Goal: Task Accomplishment & Management: Complete application form

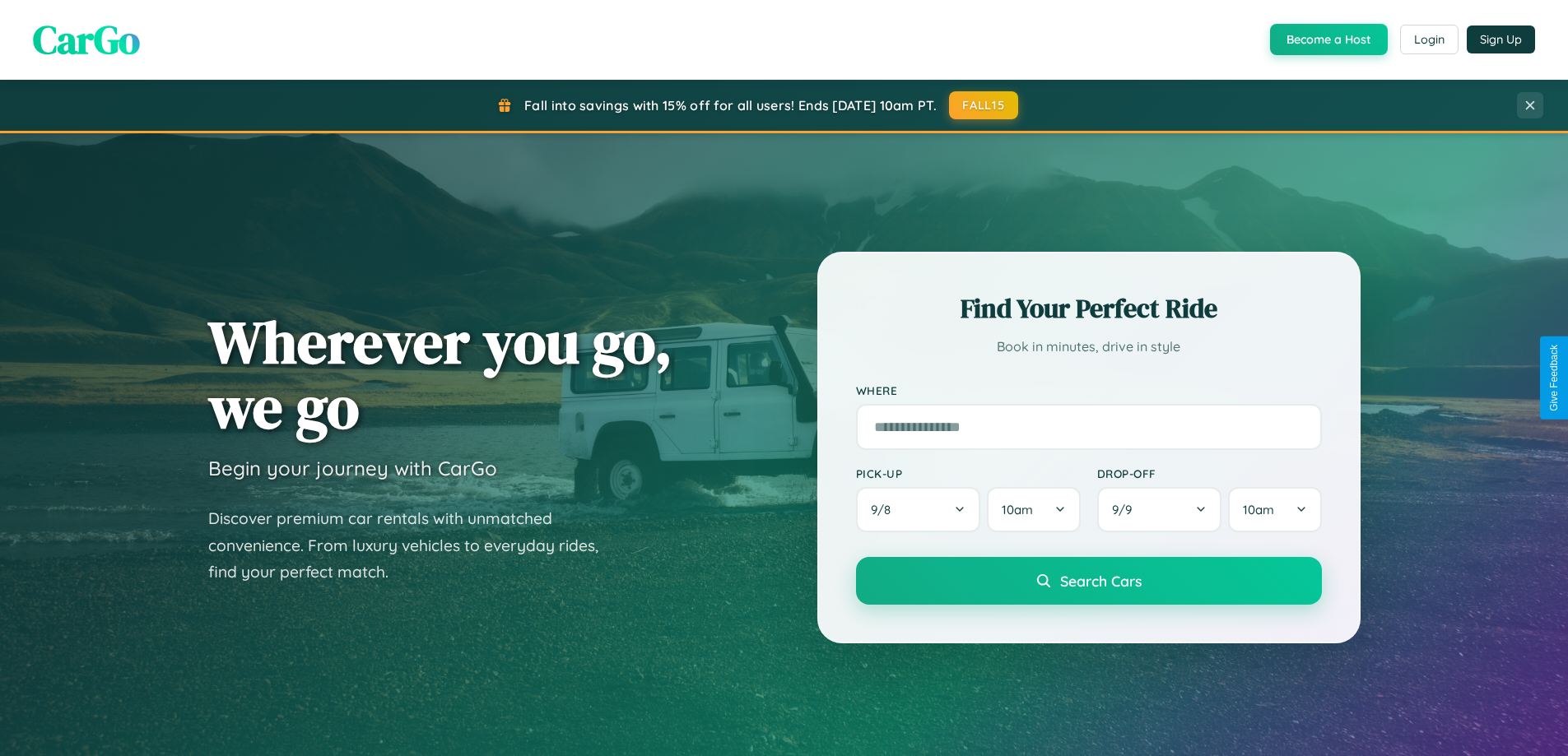
scroll to position [1132, 0]
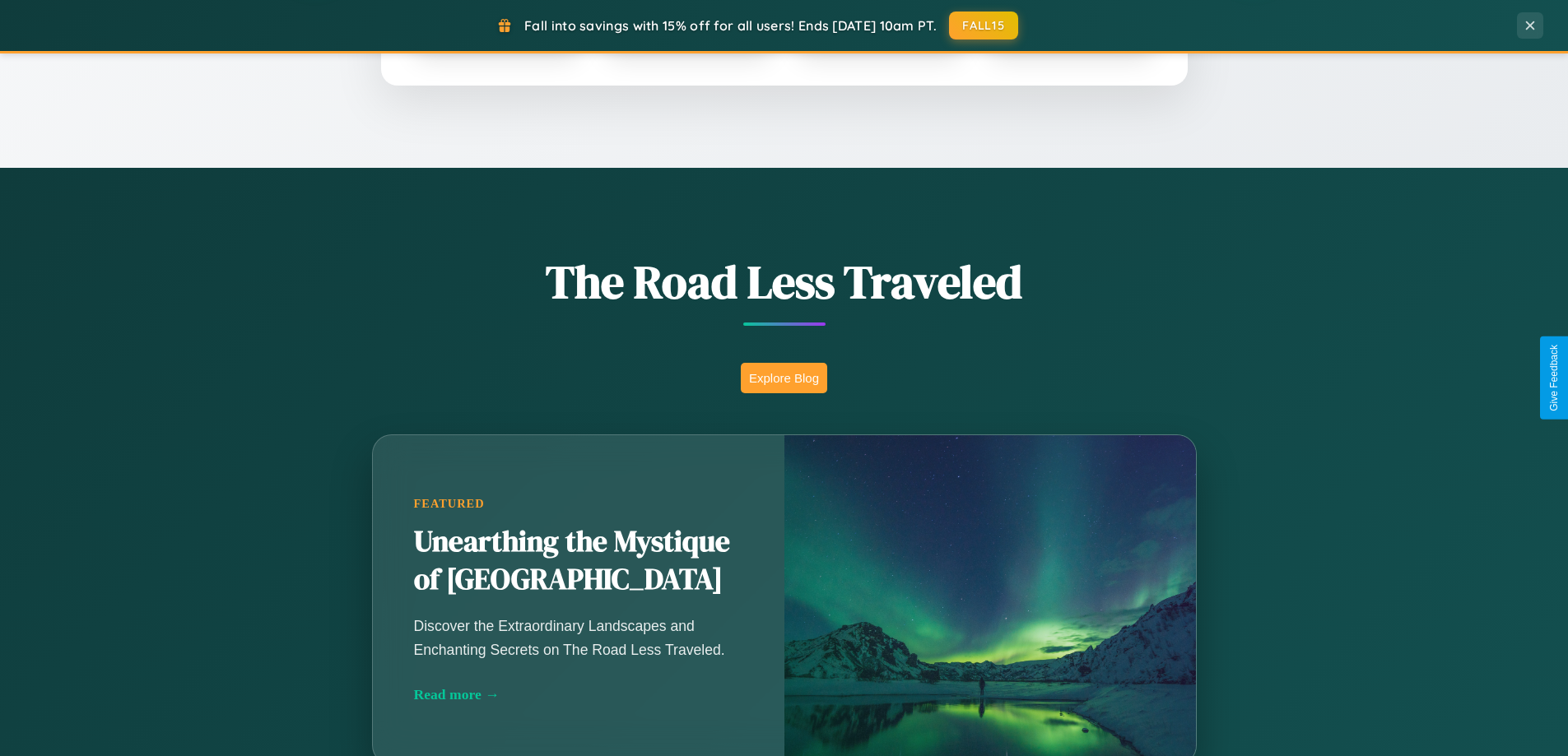
click at [783, 378] on button "Explore Blog" at bounding box center [784, 378] width 87 height 31
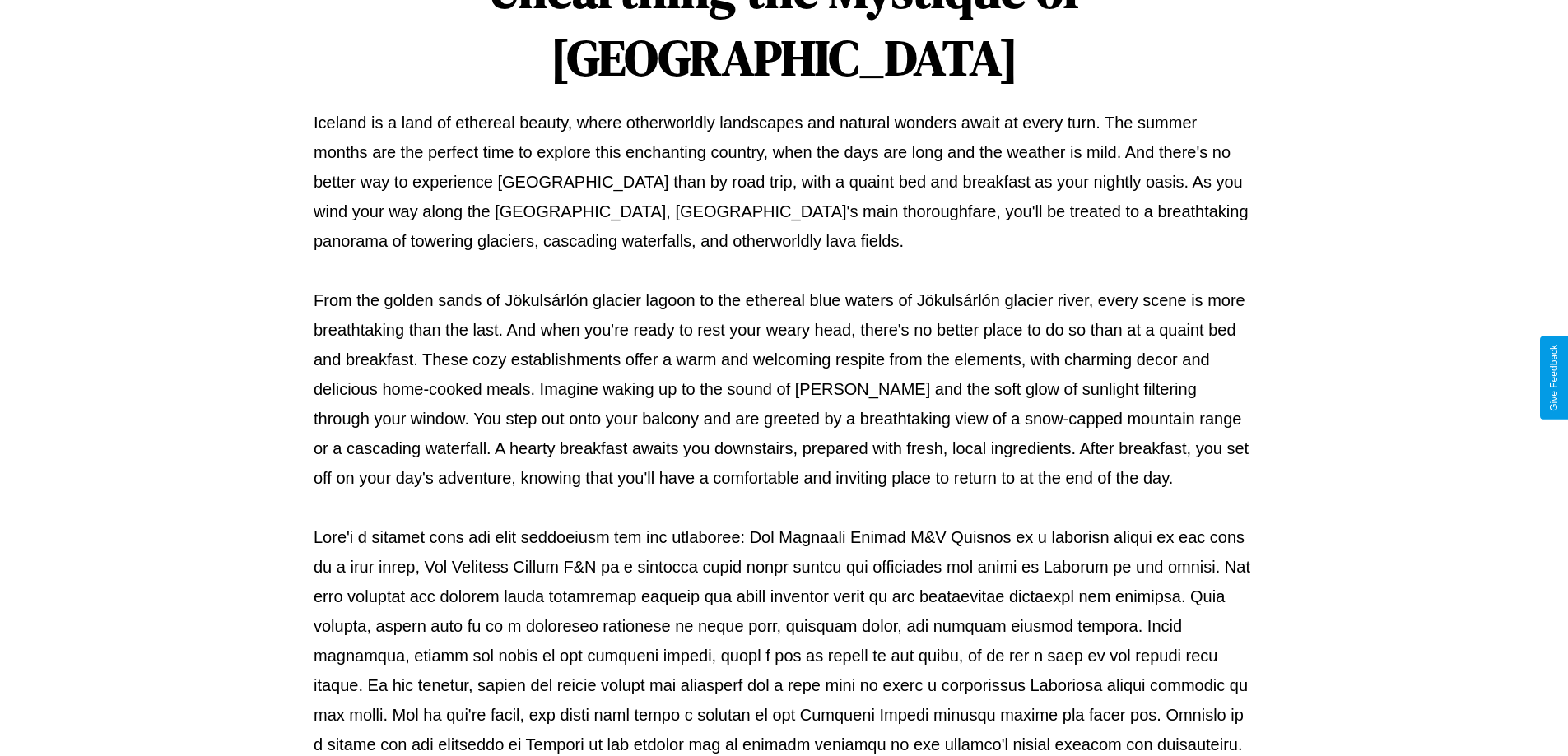
scroll to position [532, 0]
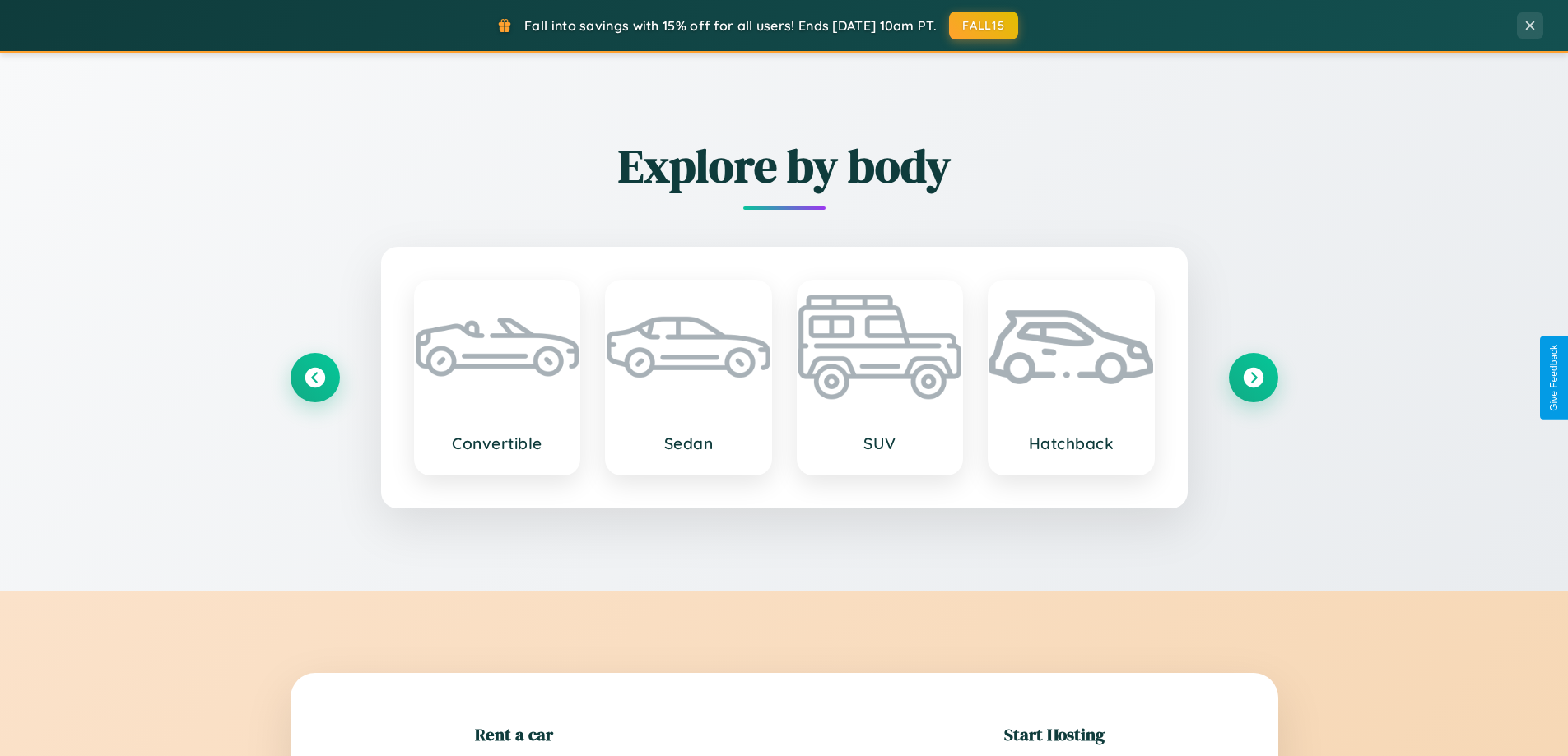
scroll to position [355, 0]
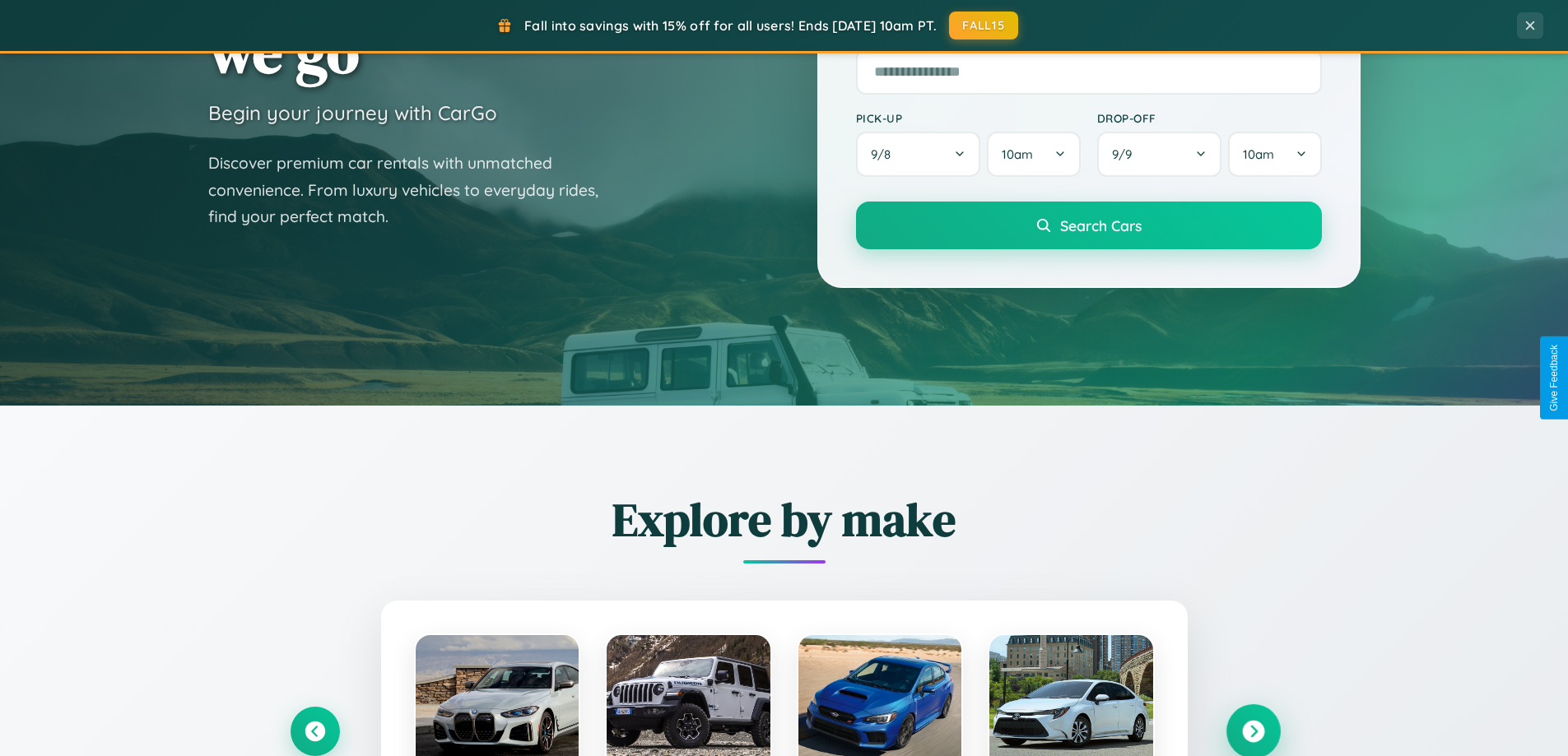
click at [1253, 731] on icon at bounding box center [1253, 731] width 23 height 23
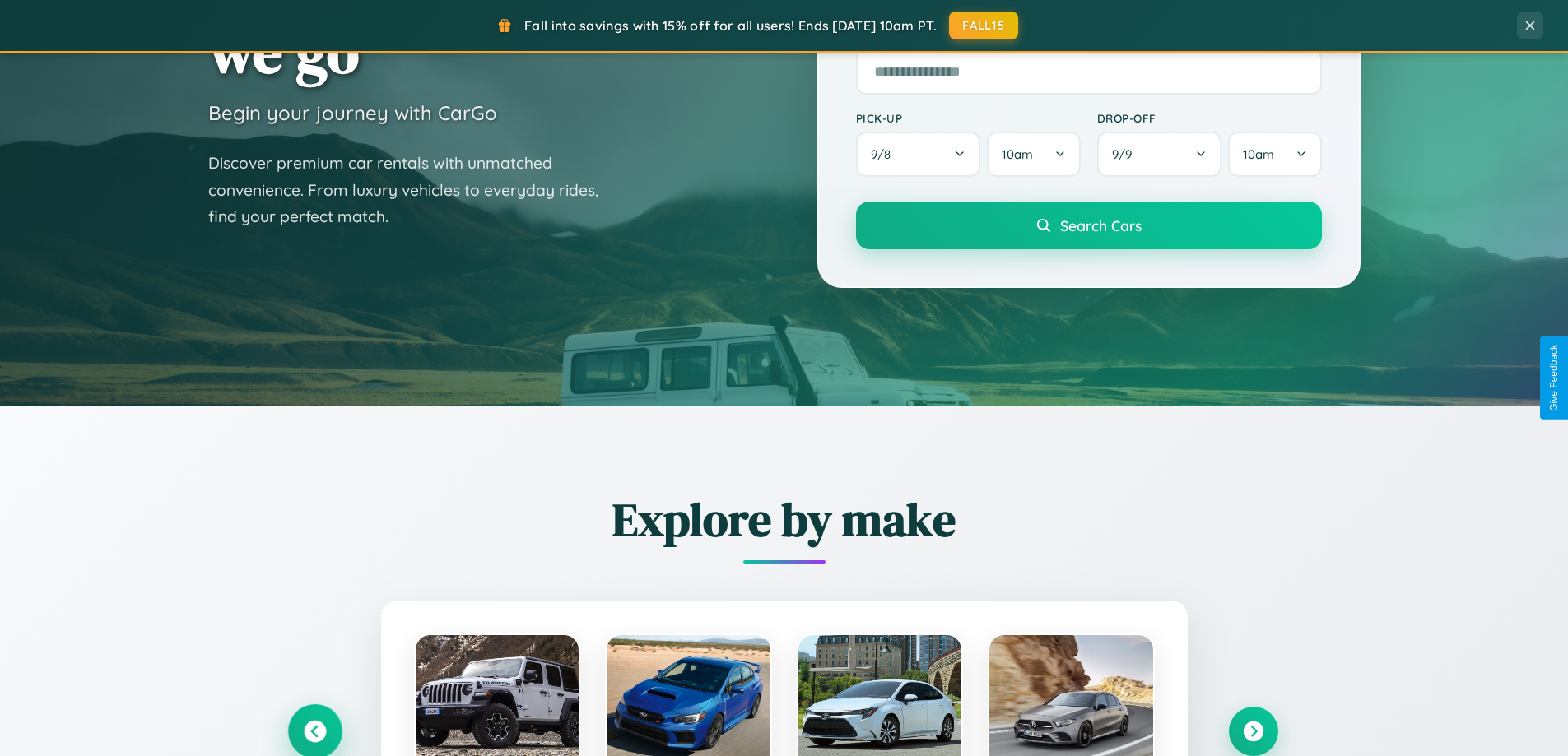
click at [314, 730] on icon at bounding box center [314, 731] width 23 height 23
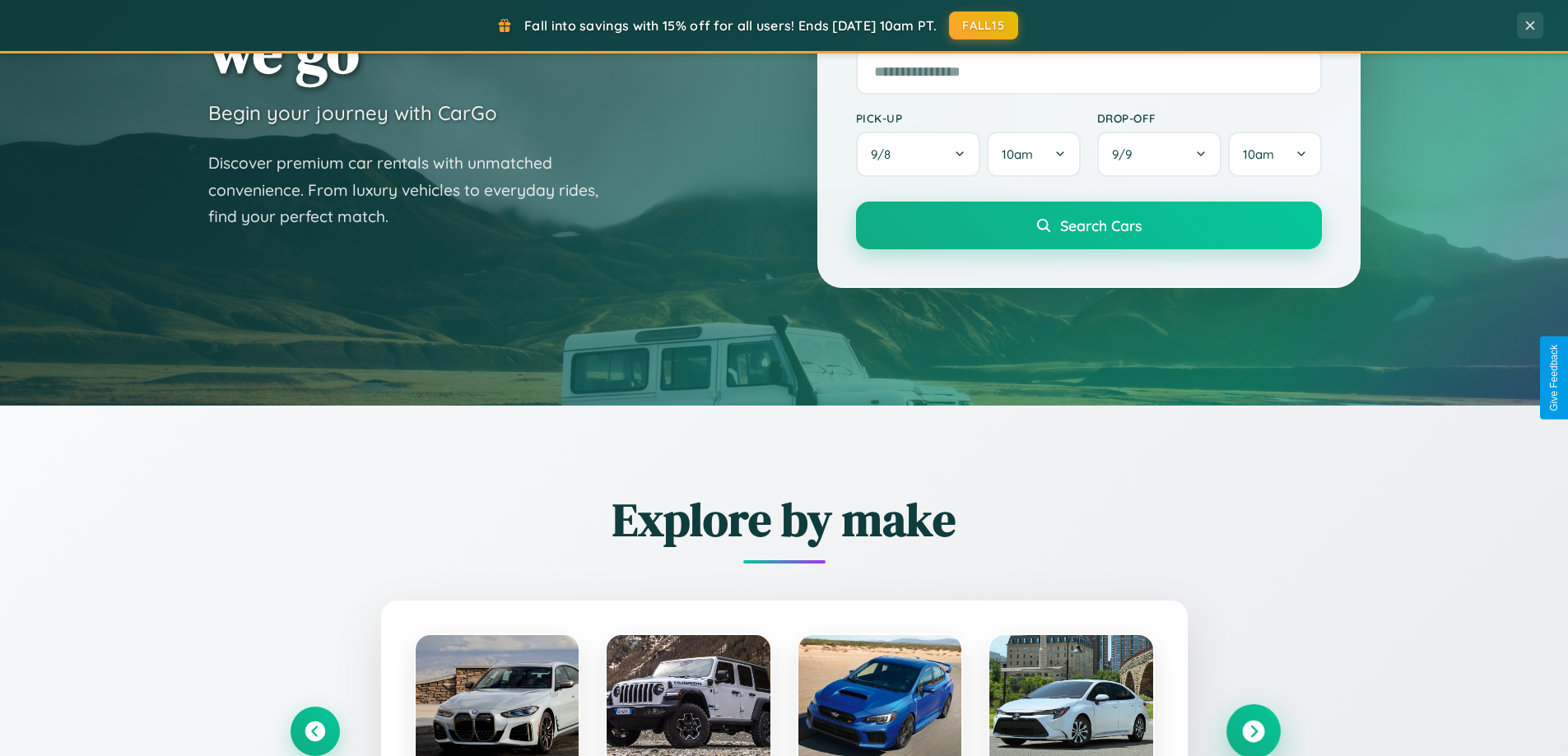
click at [1253, 730] on icon at bounding box center [1253, 731] width 23 height 23
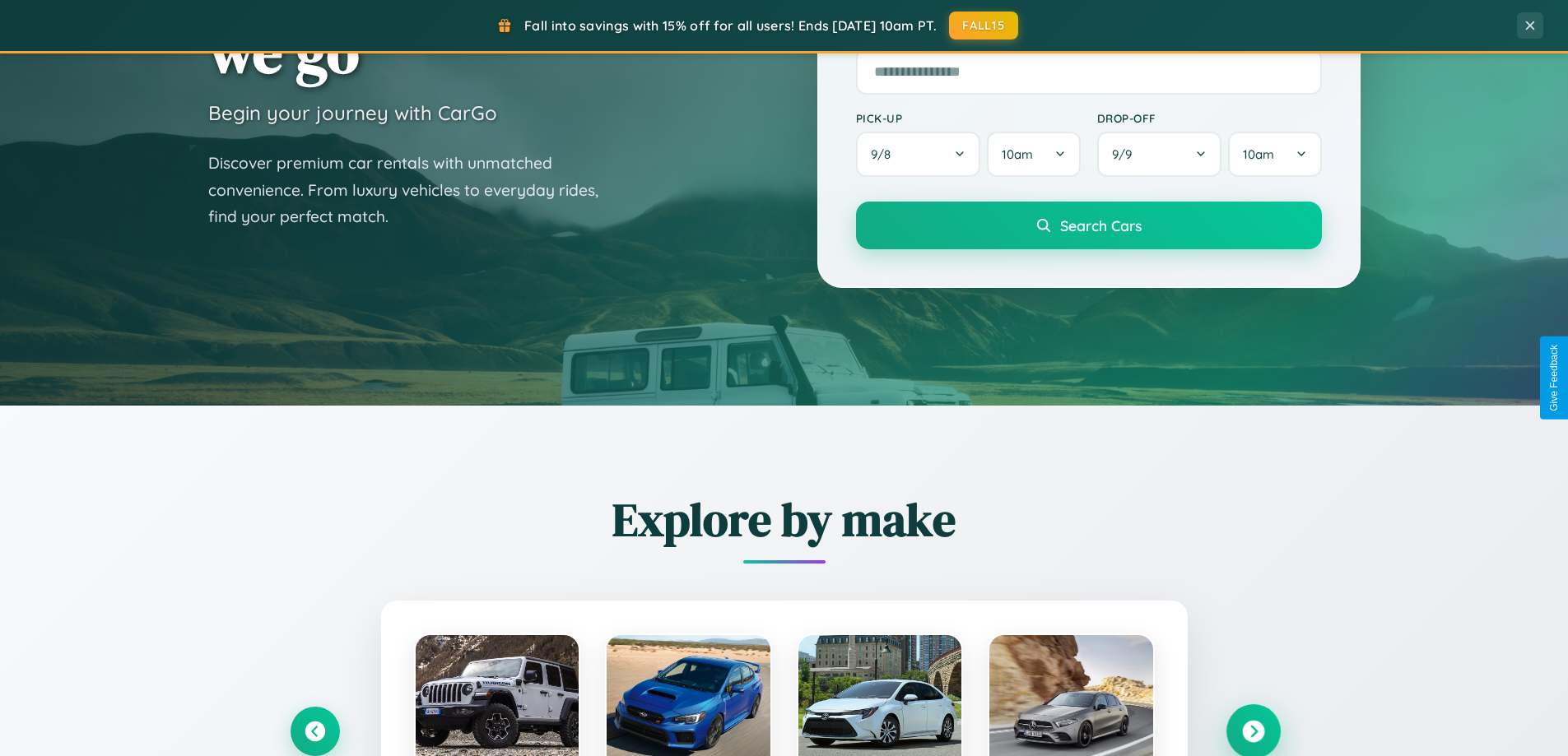
click at [1253, 729] on icon at bounding box center [1253, 731] width 23 height 23
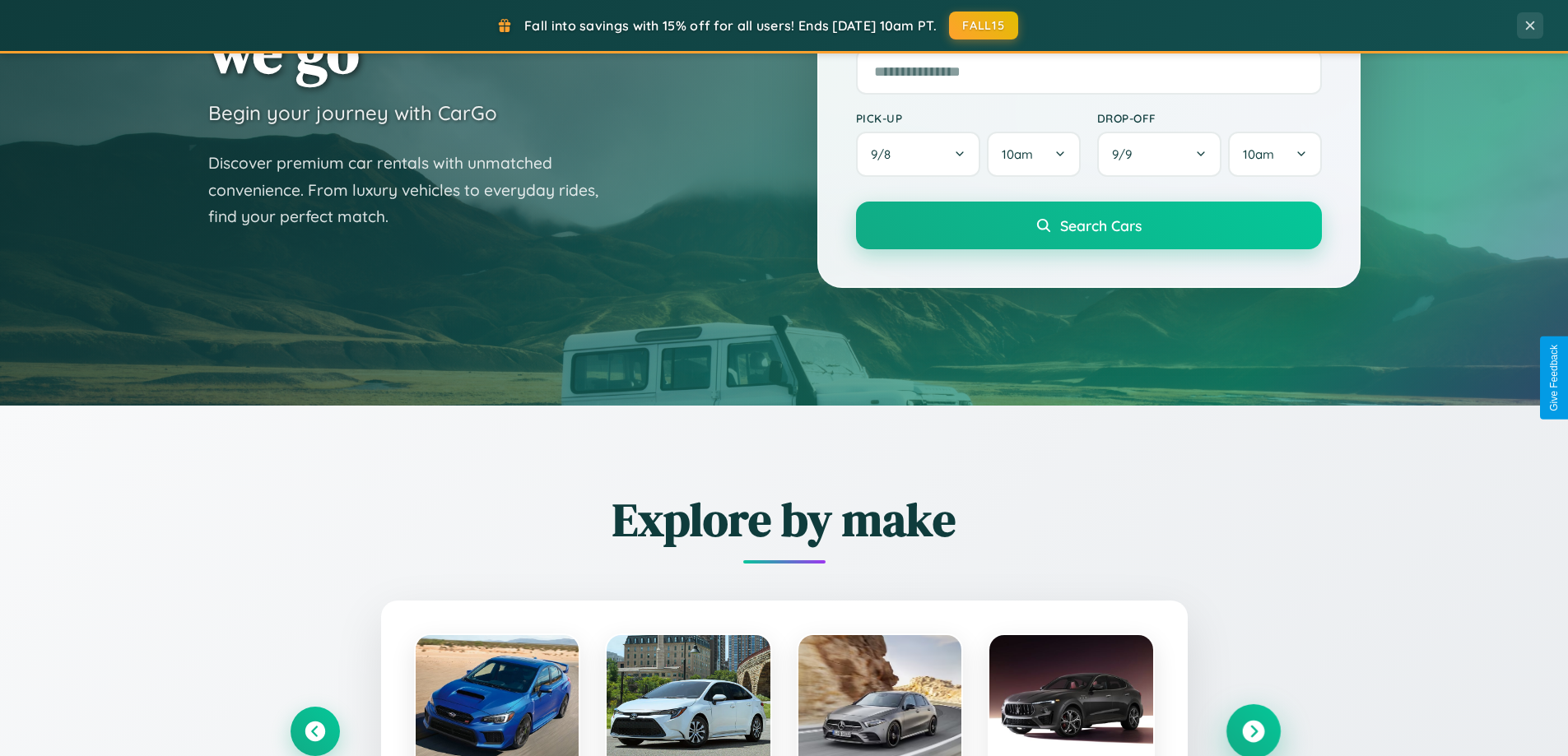
click at [1253, 729] on icon at bounding box center [1253, 731] width 23 height 23
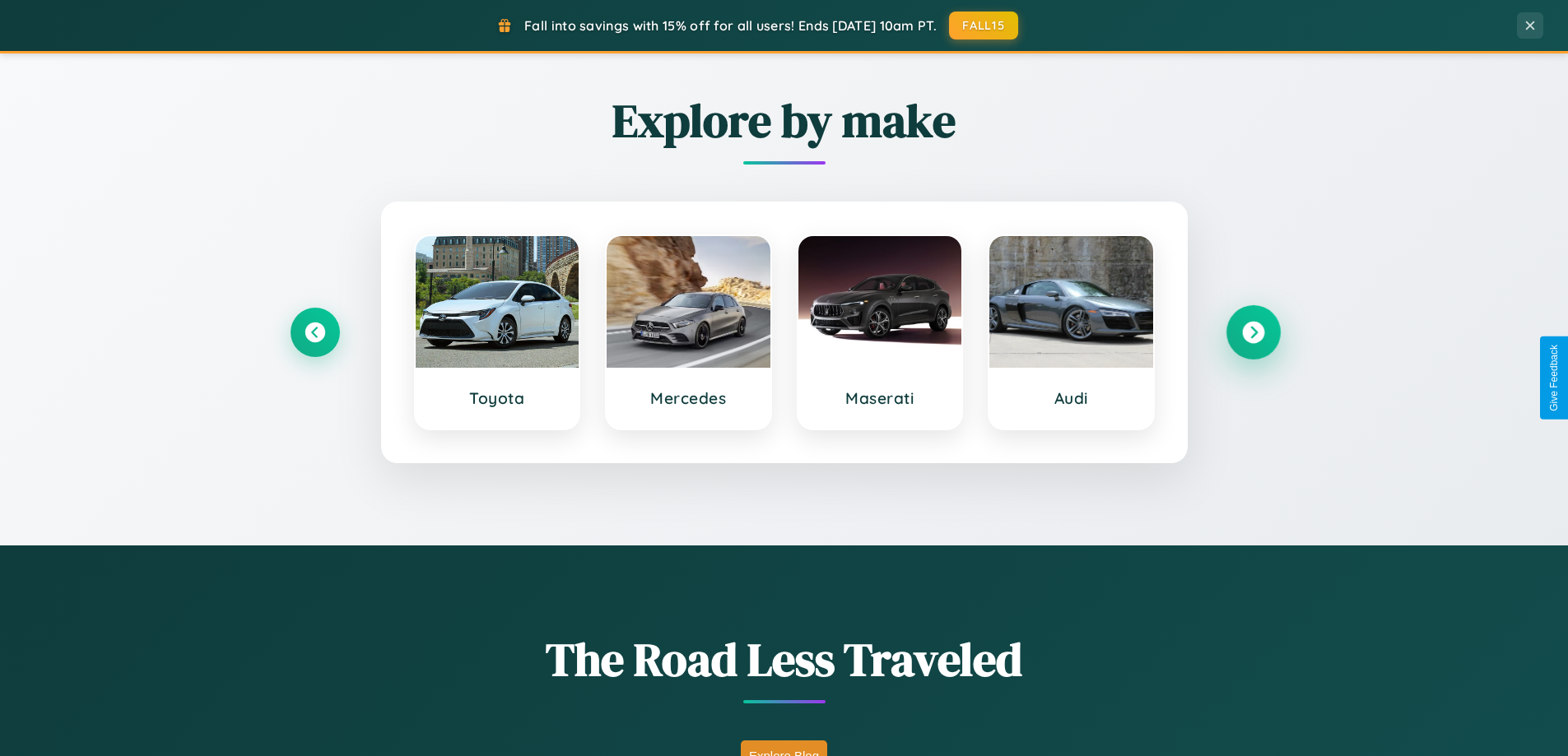
scroll to position [3165, 0]
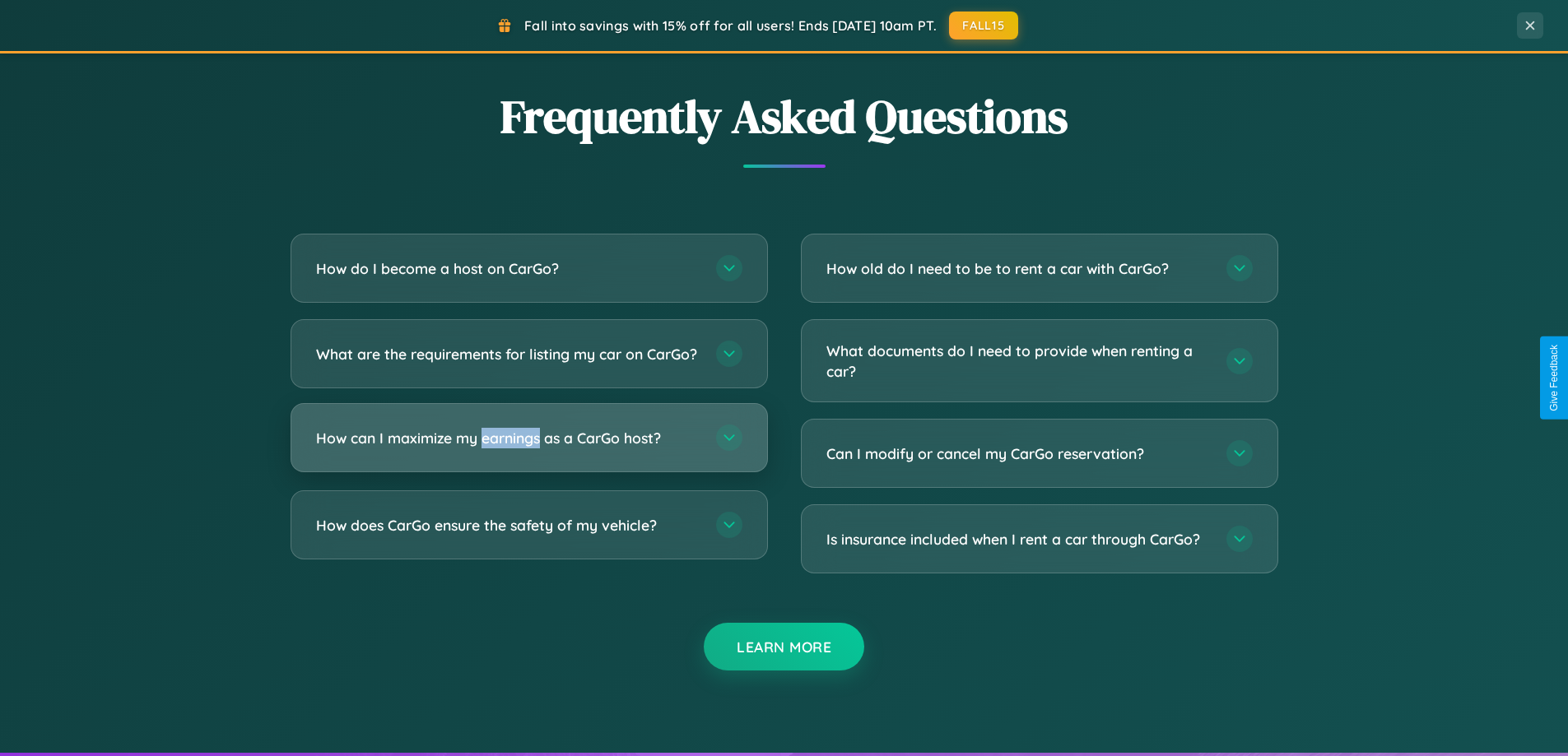
click at [529, 448] on h3 "How can I maximize my earnings as a CarGo host?" at bounding box center [508, 438] width 384 height 21
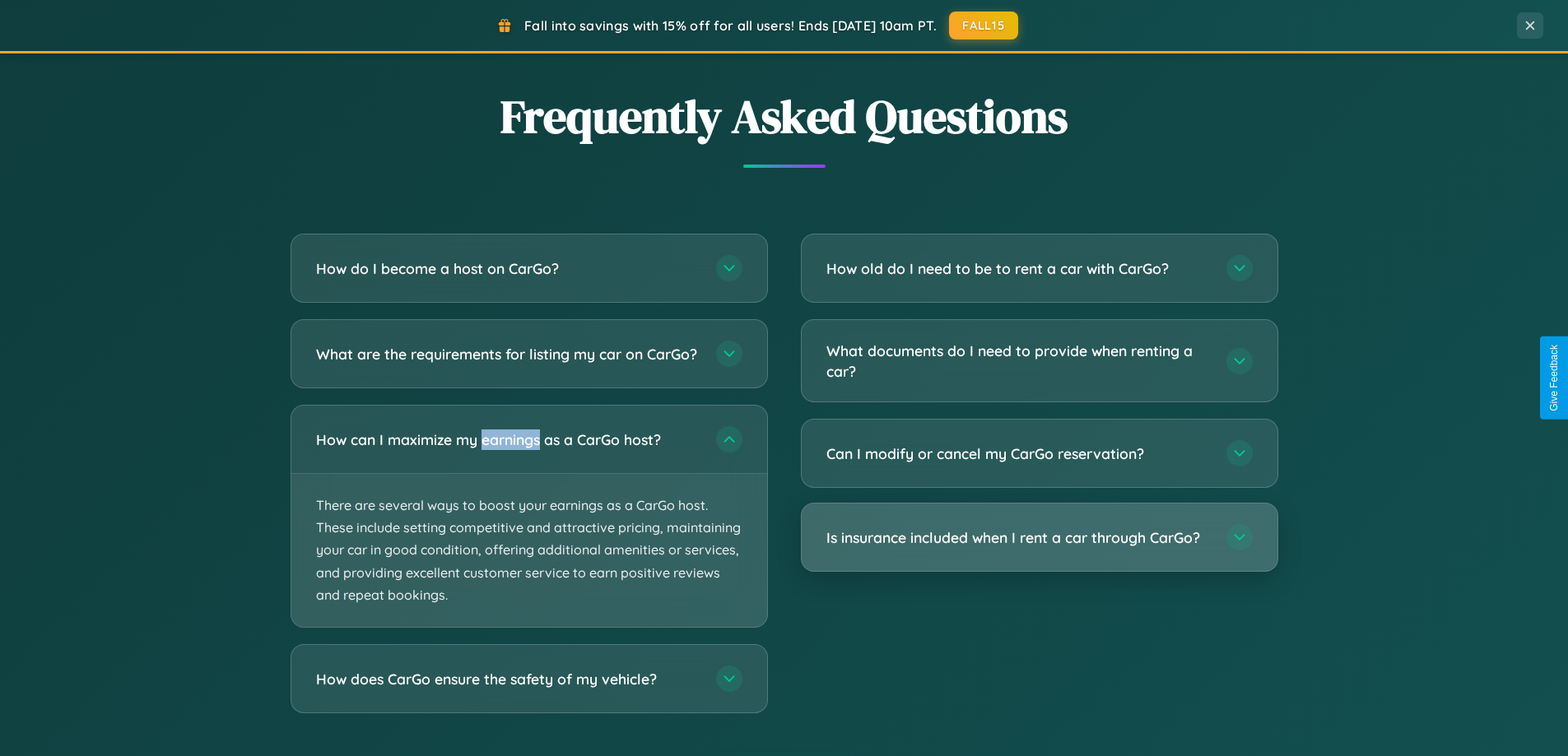
click at [1038, 538] on h3 "Is insurance included when I rent a car through CarGo?" at bounding box center [1018, 538] width 384 height 21
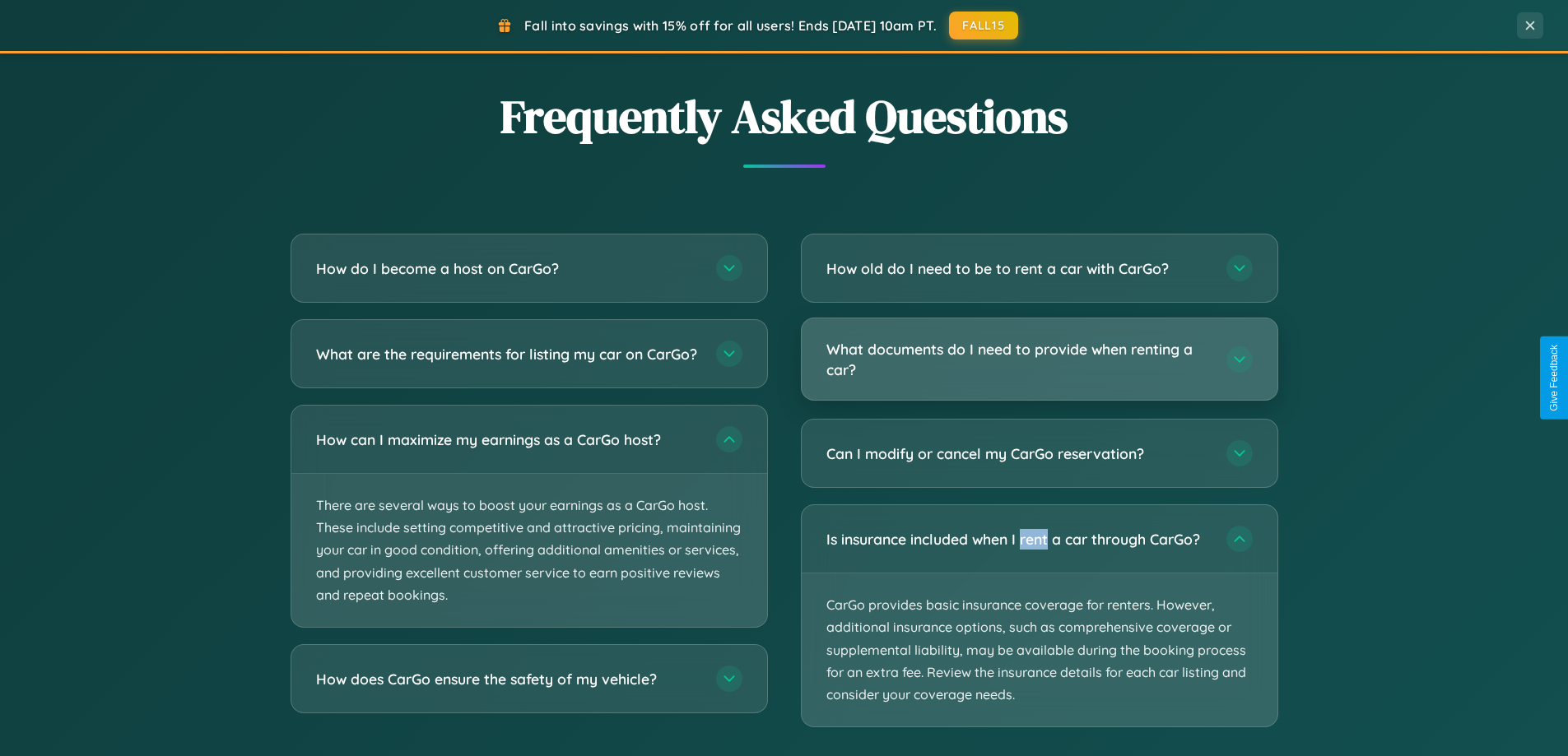
click at [1038, 359] on h3 "What documents do I need to provide when renting a car?" at bounding box center [1018, 359] width 384 height 40
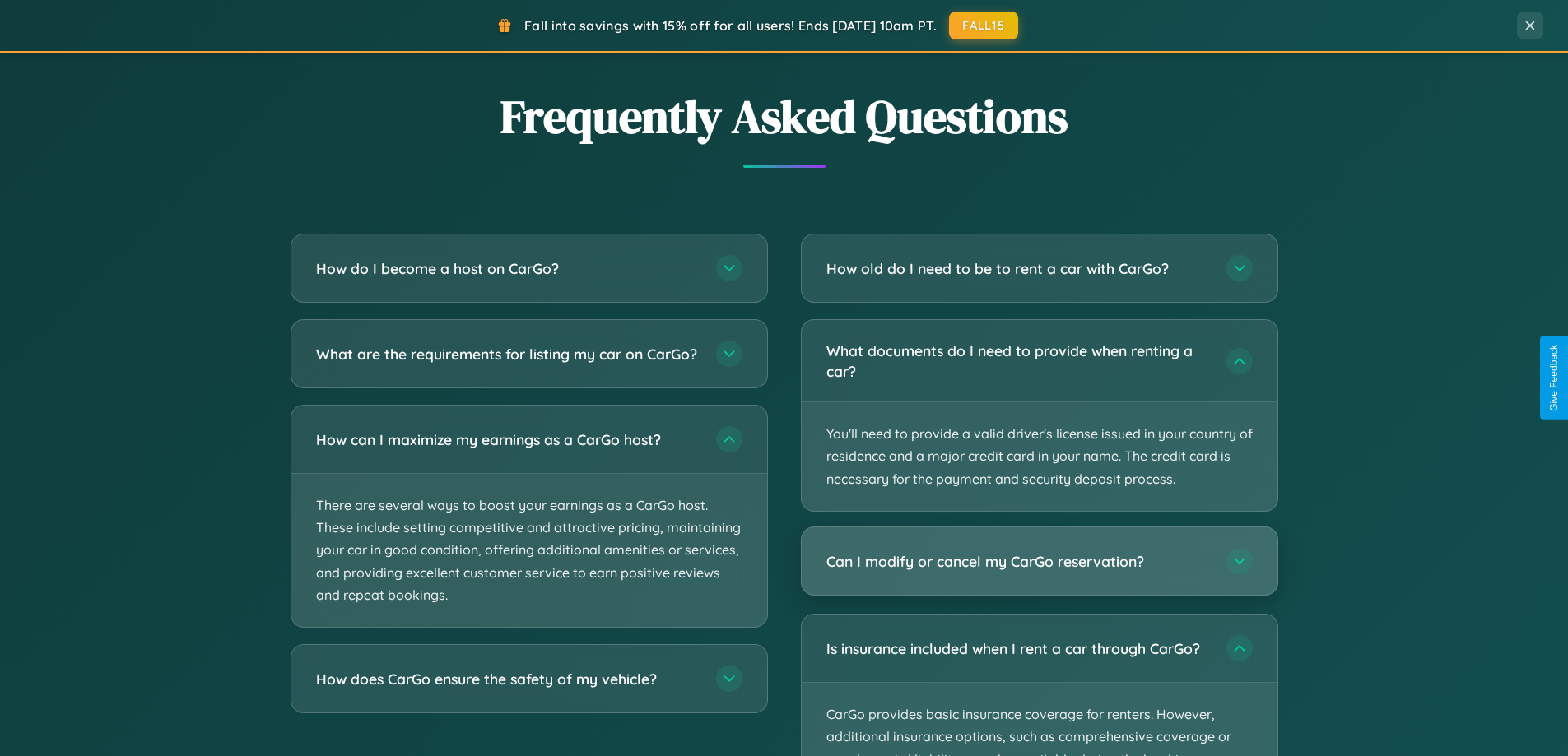
click at [1038, 561] on h3 "Can I modify or cancel my CarGo reservation?" at bounding box center [1018, 561] width 384 height 21
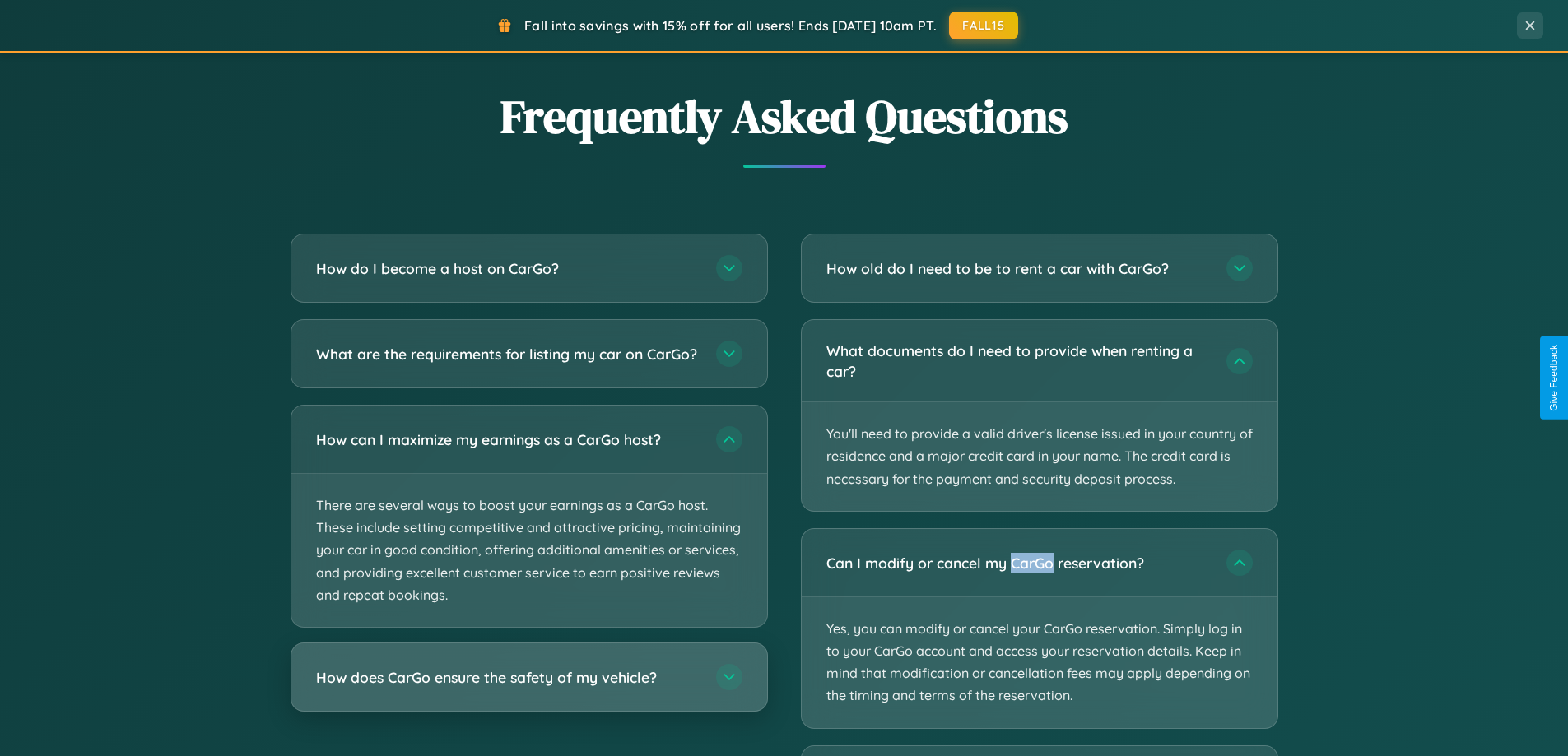
click at [529, 688] on h3 "How does CarGo ensure the safety of my vehicle?" at bounding box center [508, 677] width 384 height 21
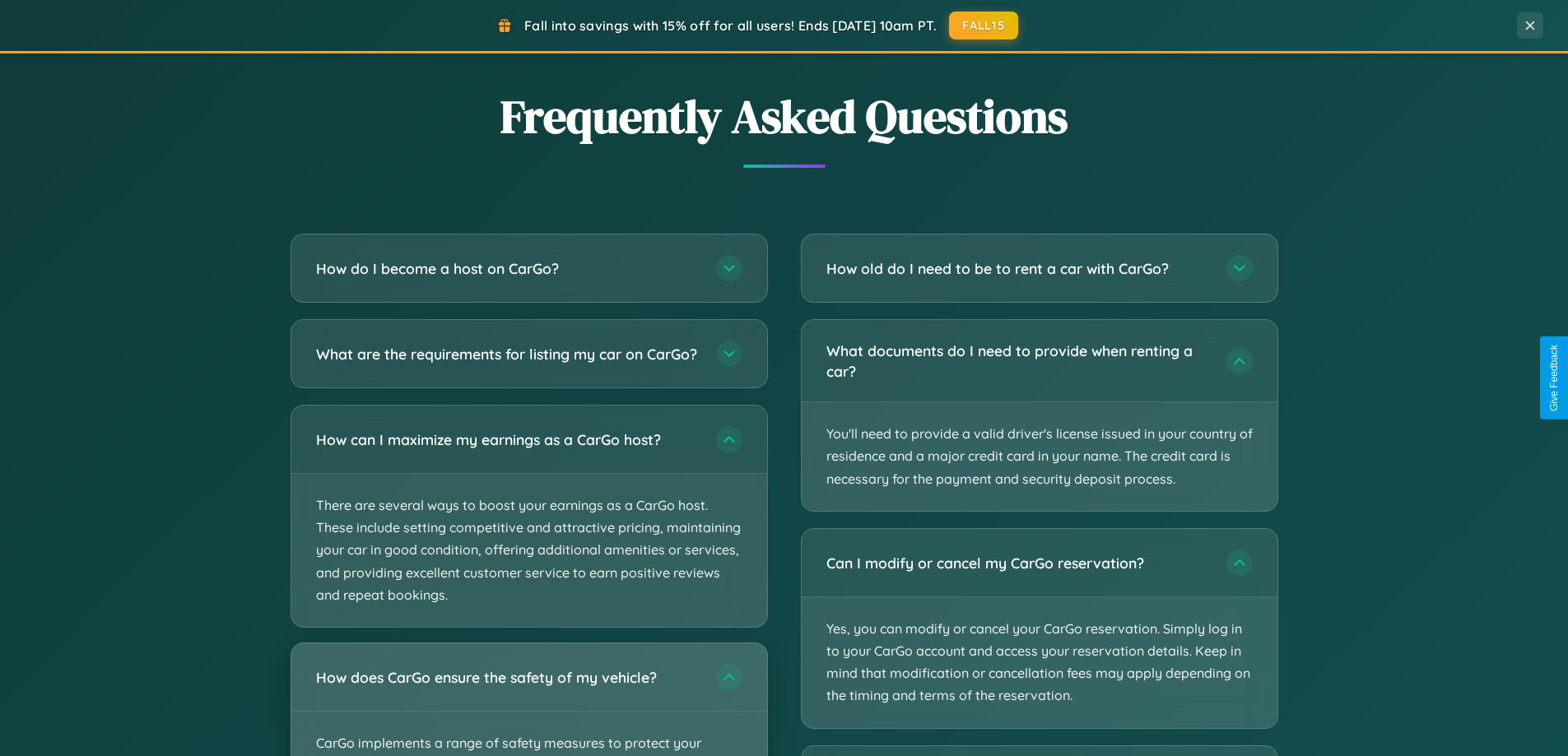
click at [529, 706] on div "How does CarGo ensure the safety of my vehicle?" at bounding box center [529, 677] width 475 height 68
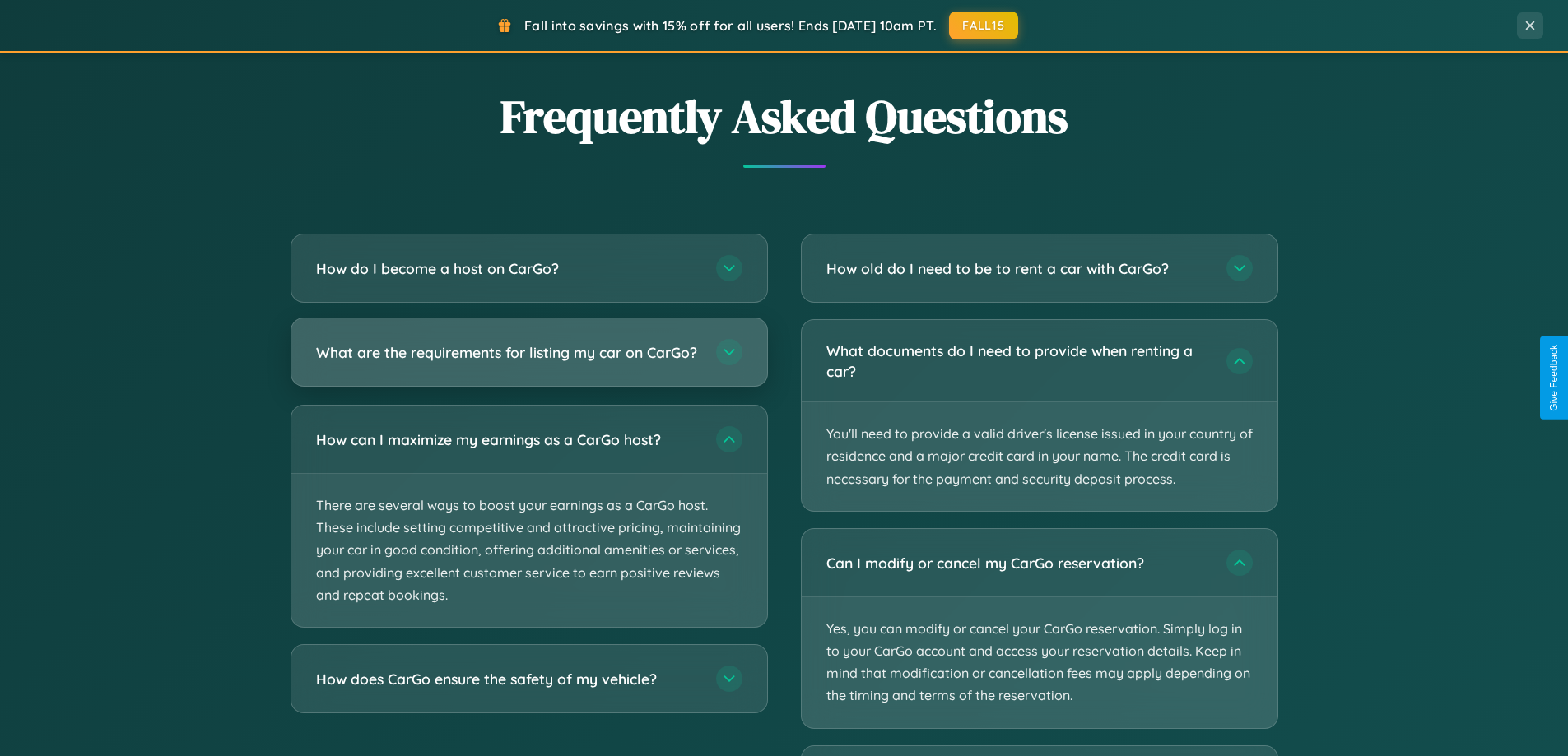
click at [529, 360] on h3 "What are the requirements for listing my car on CarGo?" at bounding box center [508, 353] width 384 height 21
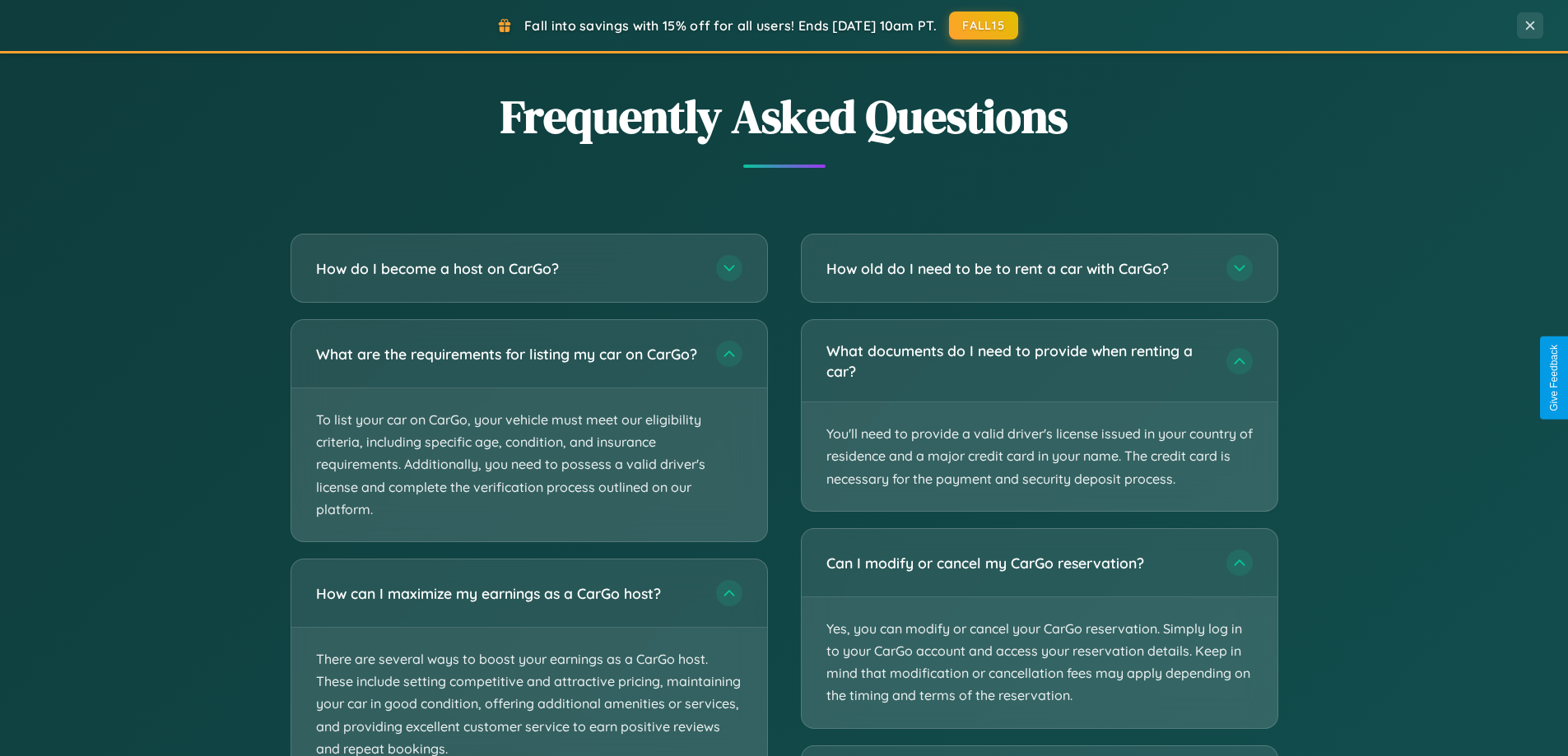
scroll to position [0, 0]
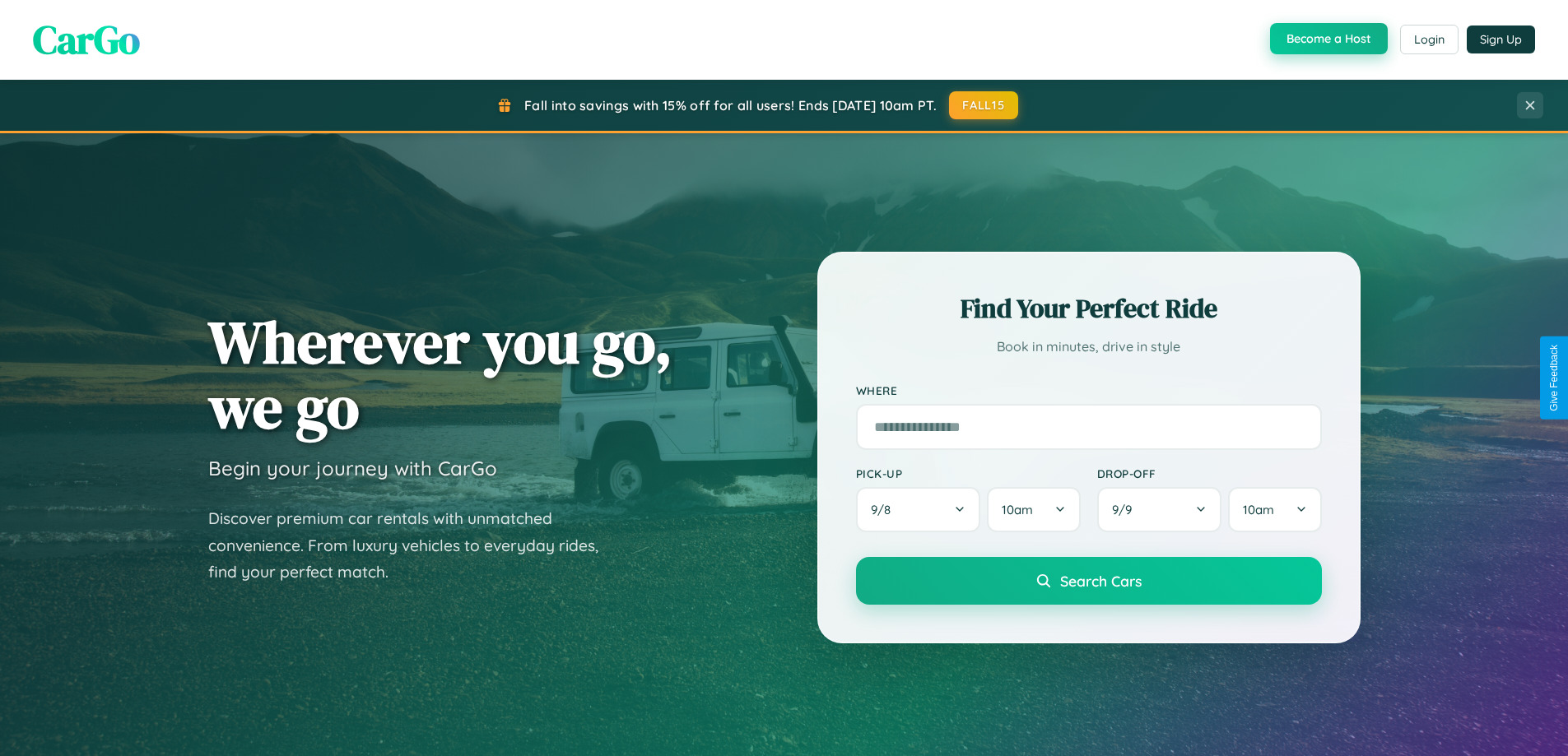
click at [1327, 39] on button "Become a Host" at bounding box center [1329, 39] width 118 height 32
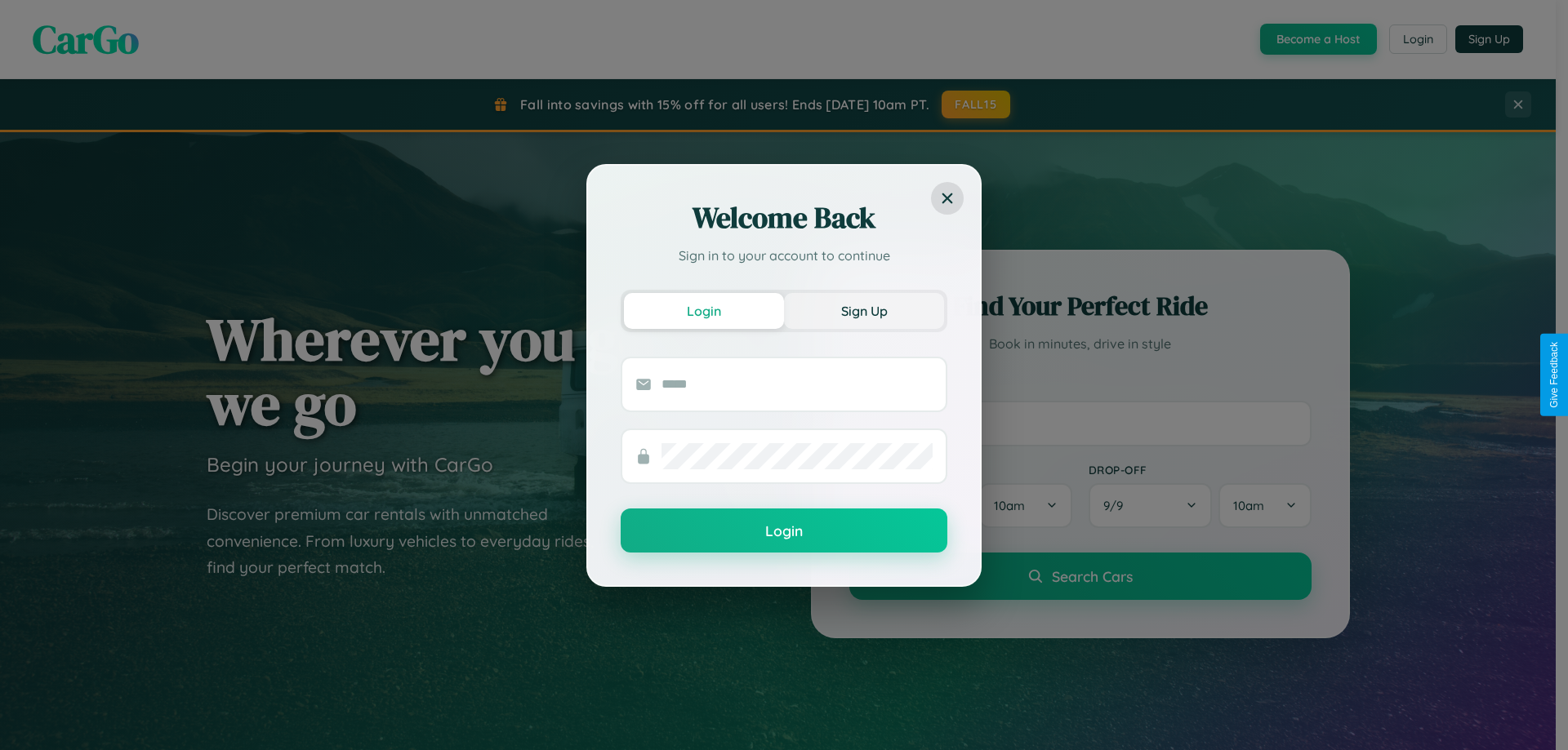
click at [864, 310] on button "Sign Up" at bounding box center [863, 310] width 160 height 36
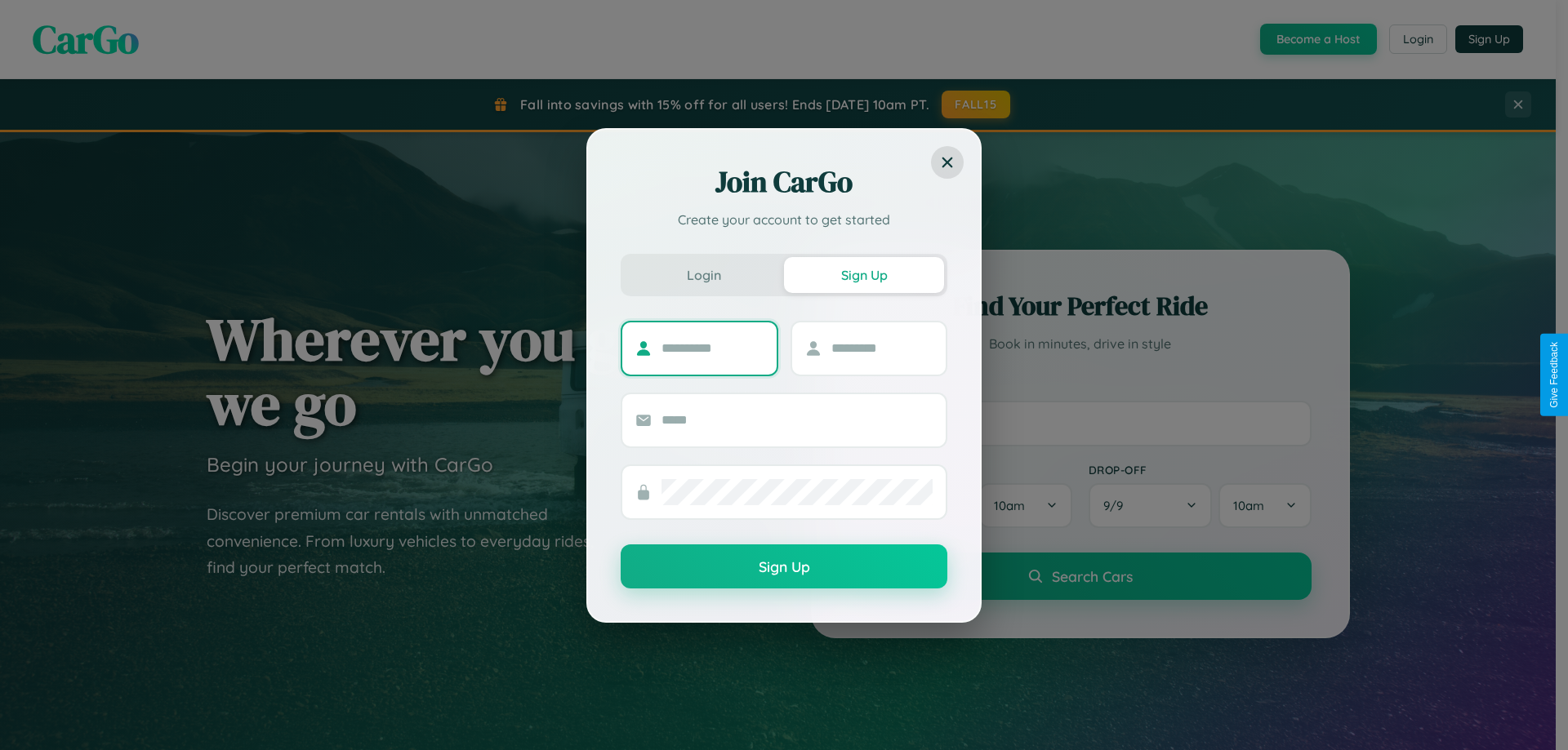
click at [712, 347] on input "text" at bounding box center [712, 349] width 102 height 26
type input "*****"
click at [881, 347] on input "text" at bounding box center [882, 349] width 102 height 26
type input "******"
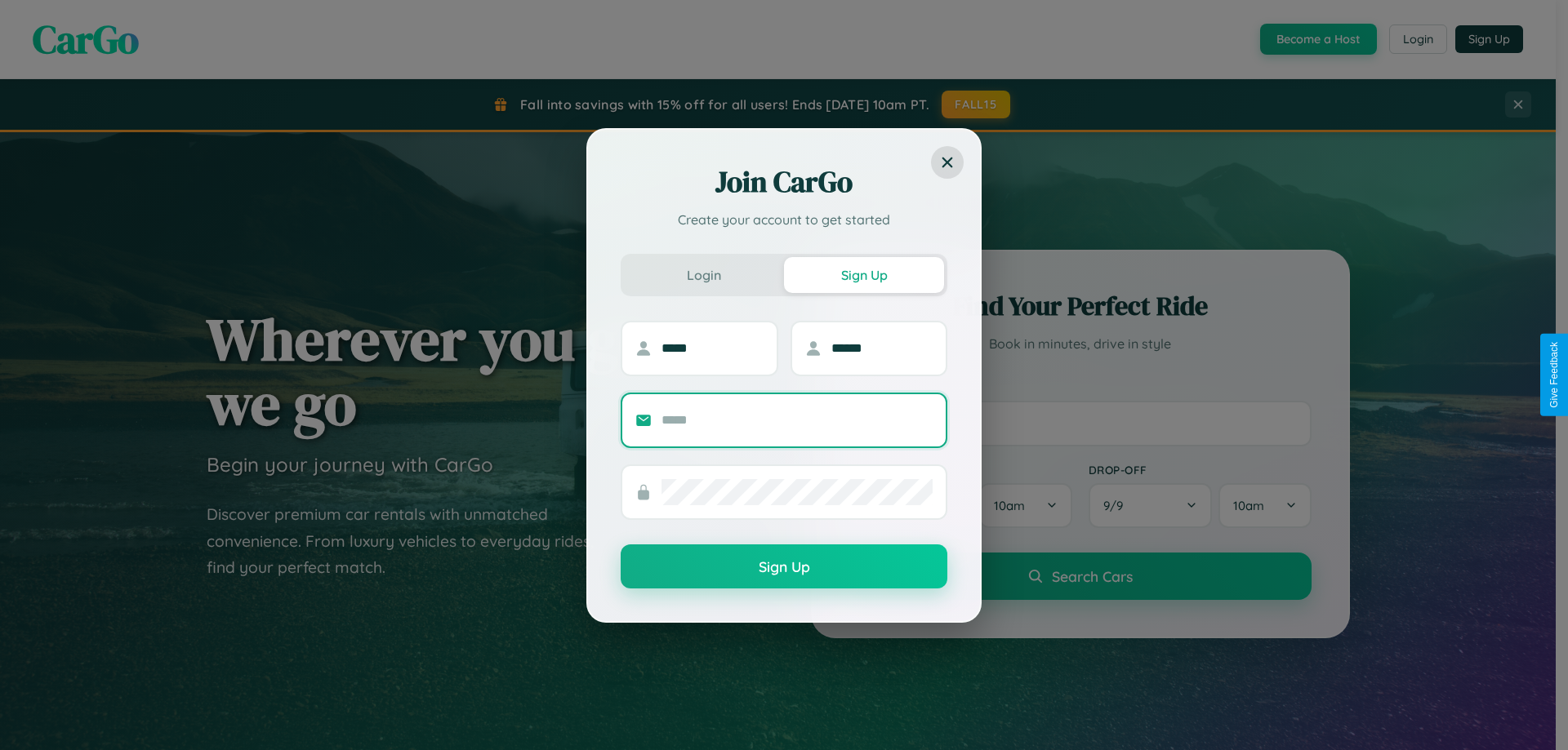
click at [797, 419] on input "text" at bounding box center [797, 420] width 271 height 26
type input "**********"
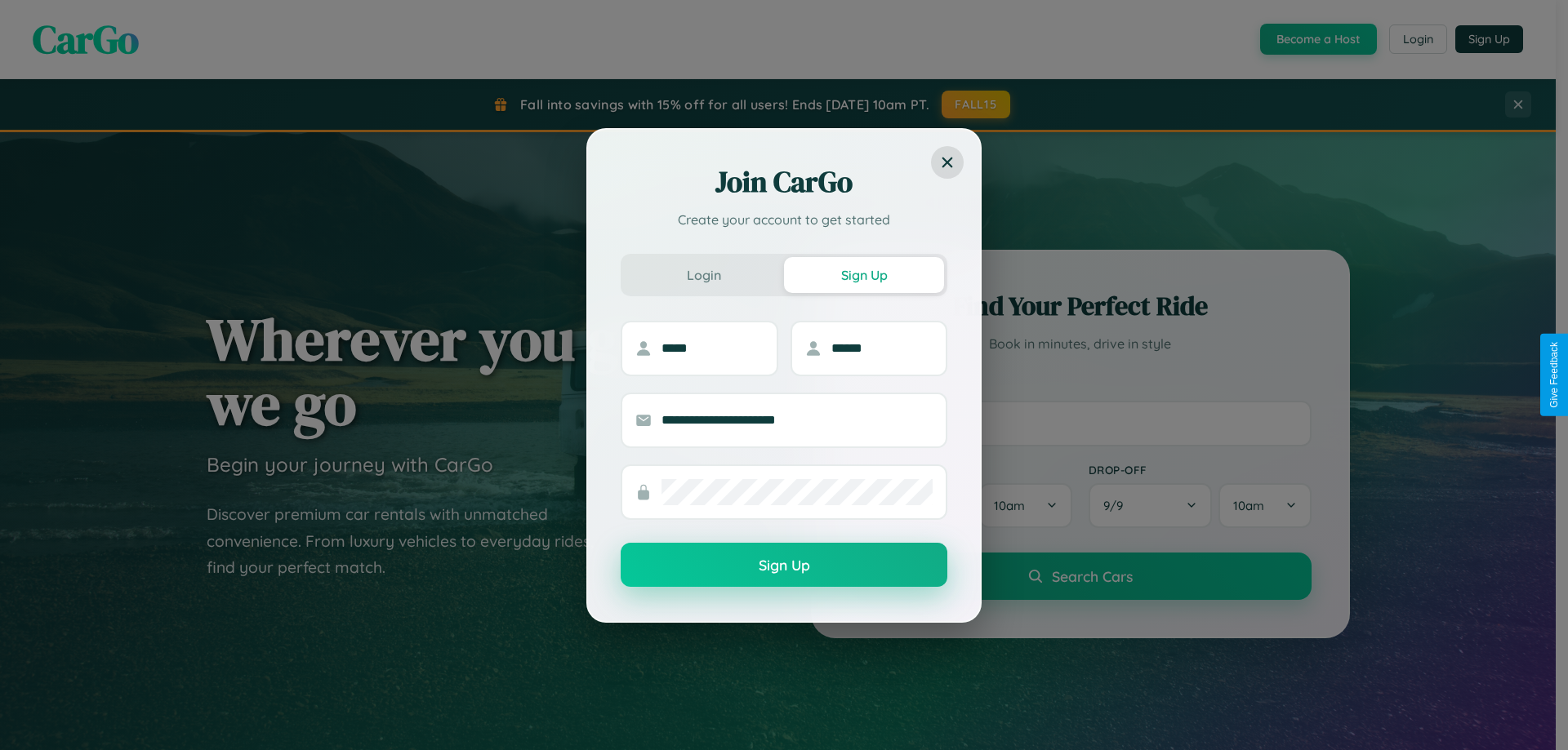
click at [784, 565] on button "Sign Up" at bounding box center [784, 564] width 327 height 44
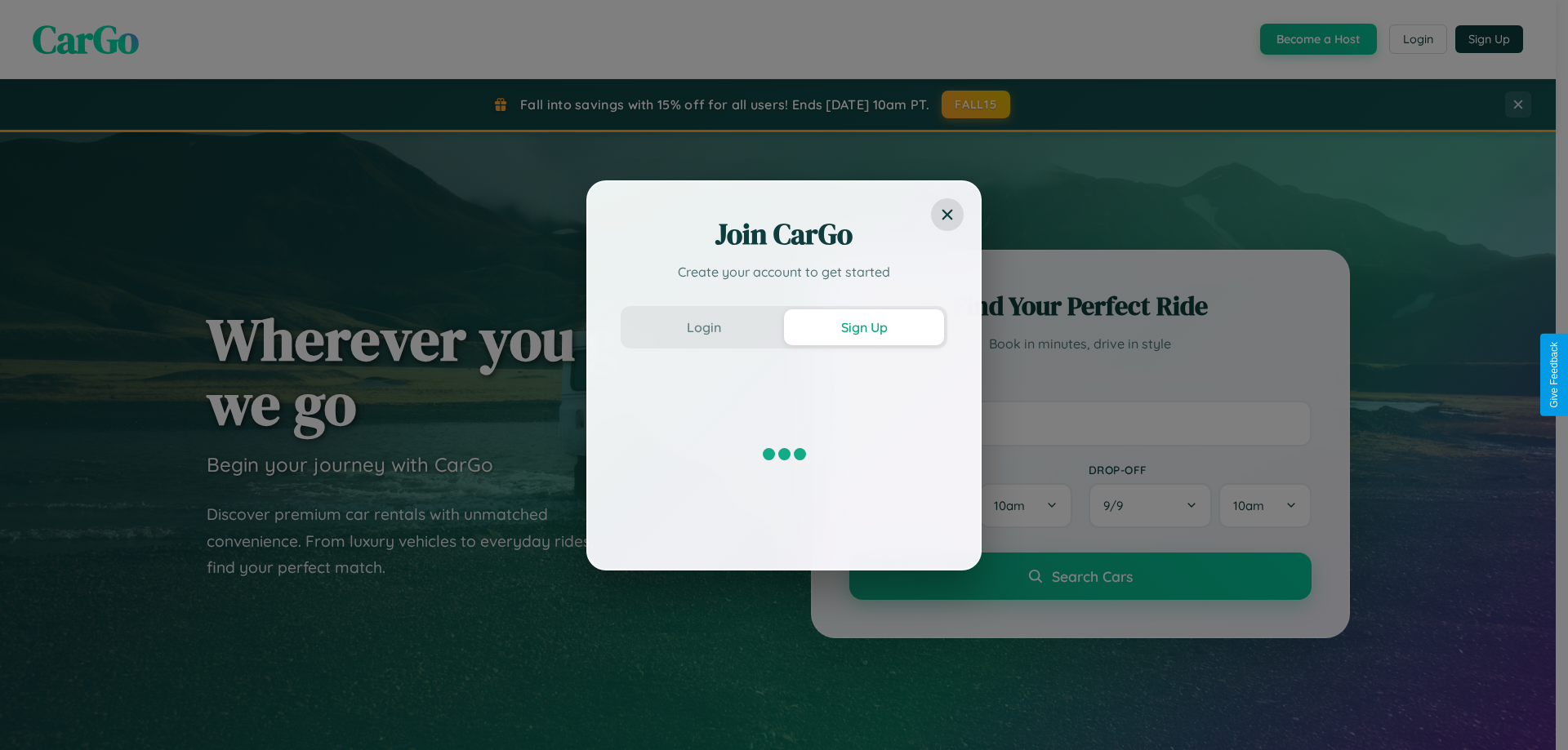
click at [1316, 39] on div "Join CarGo Create your account to get started Login Sign Up" at bounding box center [784, 375] width 1568 height 750
click at [864, 327] on button "Sign Up" at bounding box center [863, 327] width 160 height 36
